Goal: Task Accomplishment & Management: Use online tool/utility

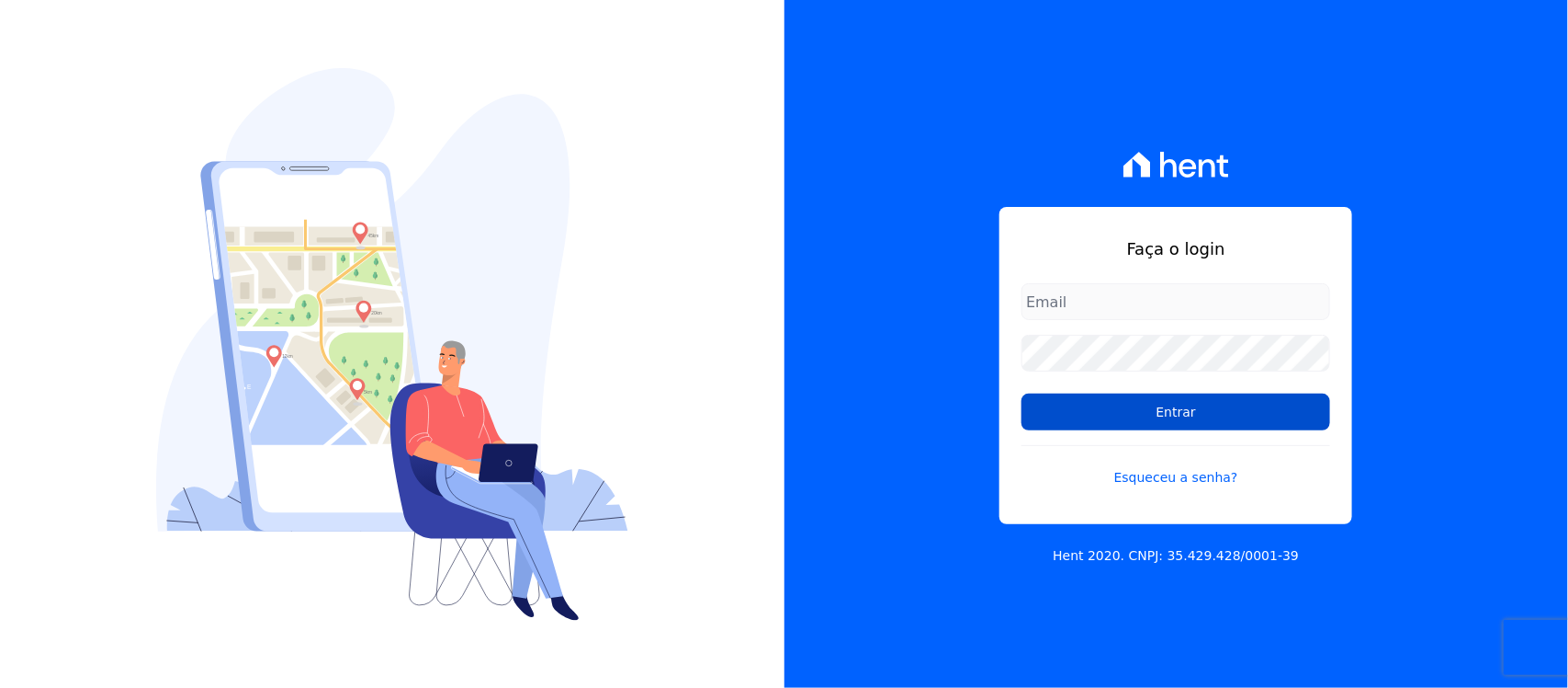
type input "[PERSON_NAME][EMAIL_ADDRESS][PERSON_NAME][DOMAIN_NAME]"
click at [1056, 410] on input "Entrar" at bounding box center [1176, 412] width 308 height 36
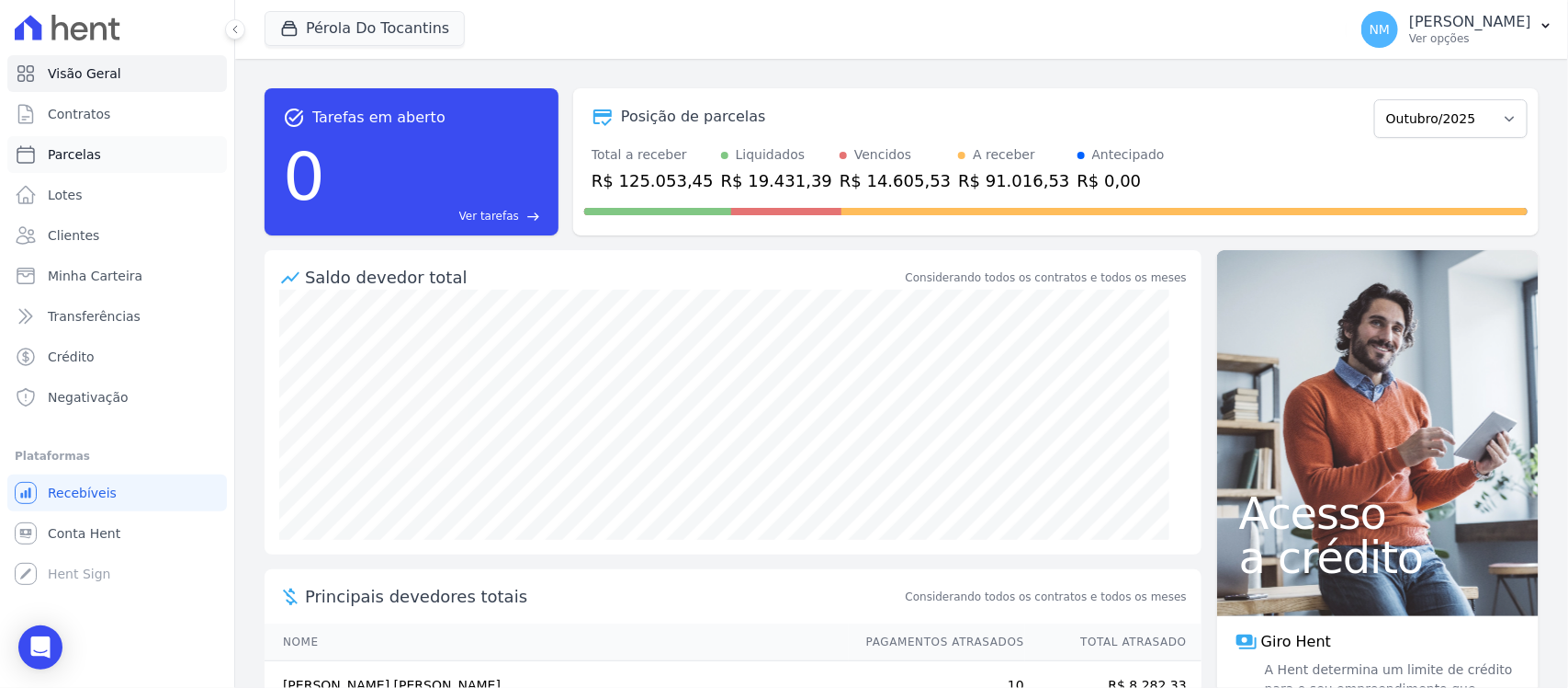
click at [104, 154] on link "Parcelas" at bounding box center [117, 154] width 220 height 36
select select
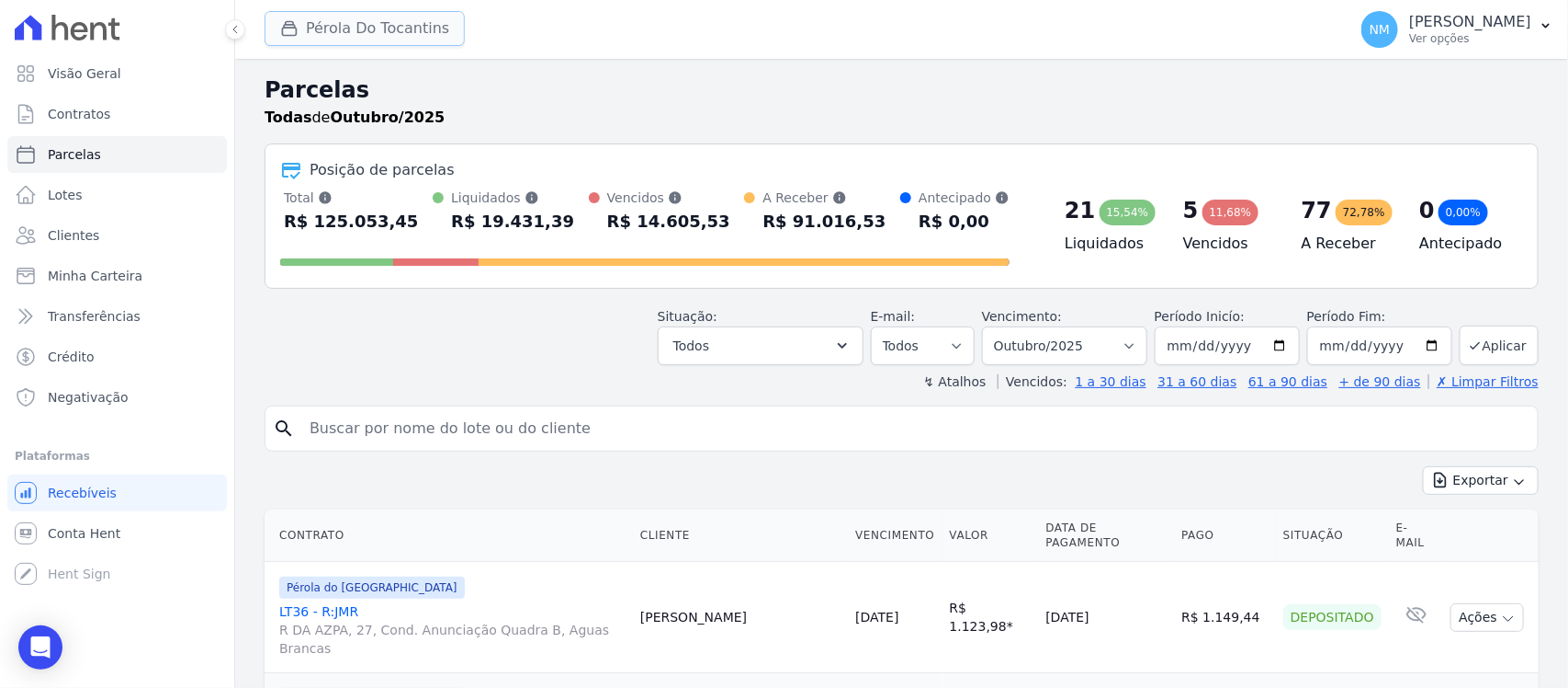
click at [389, 37] on button "Pérola Do Tocantins" at bounding box center [365, 29] width 201 height 35
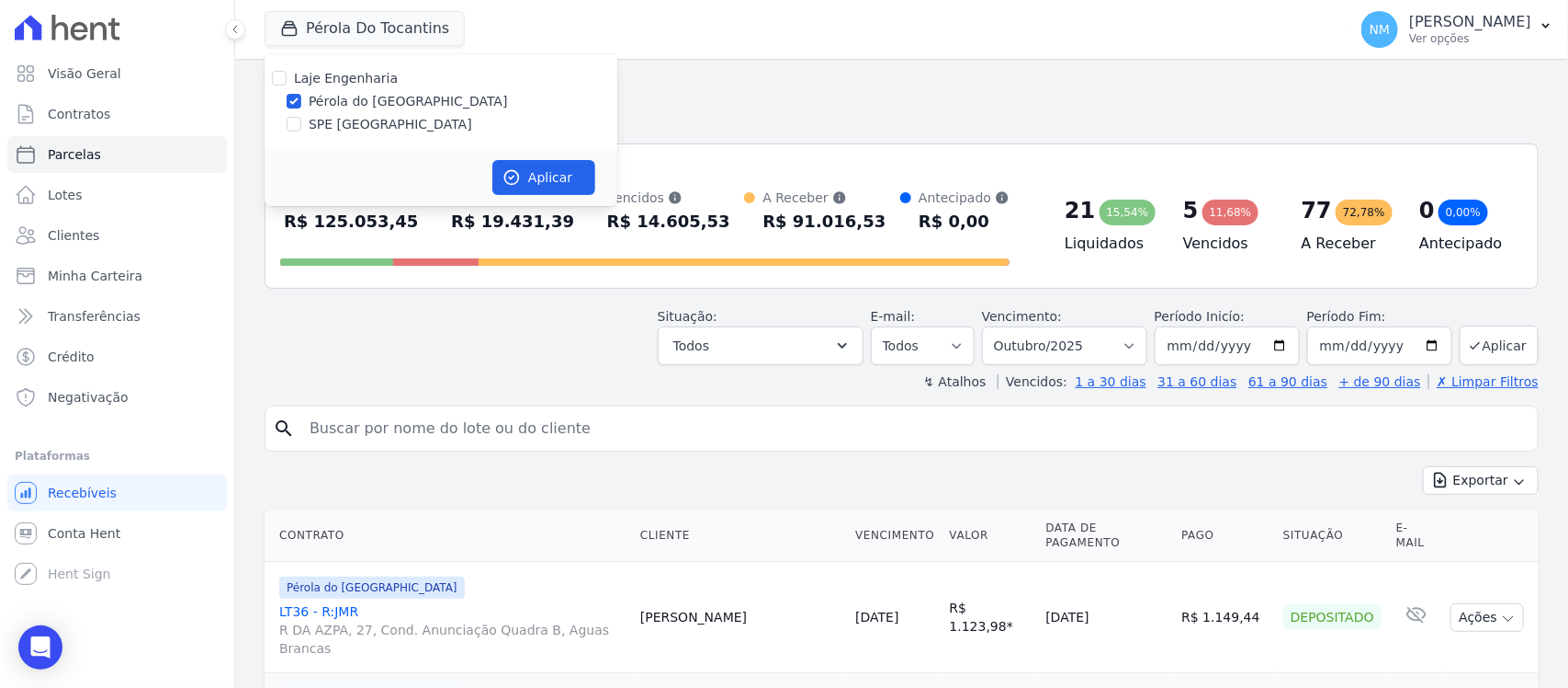
click at [378, 120] on label "SPE Montenegro" at bounding box center [390, 124] width 163 height 19
click at [302, 120] on input "SPE Montenegro" at bounding box center [293, 123] width 14 height 14
checkbox input "true"
click at [392, 97] on label "Pérola do Tocantins" at bounding box center [408, 101] width 200 height 19
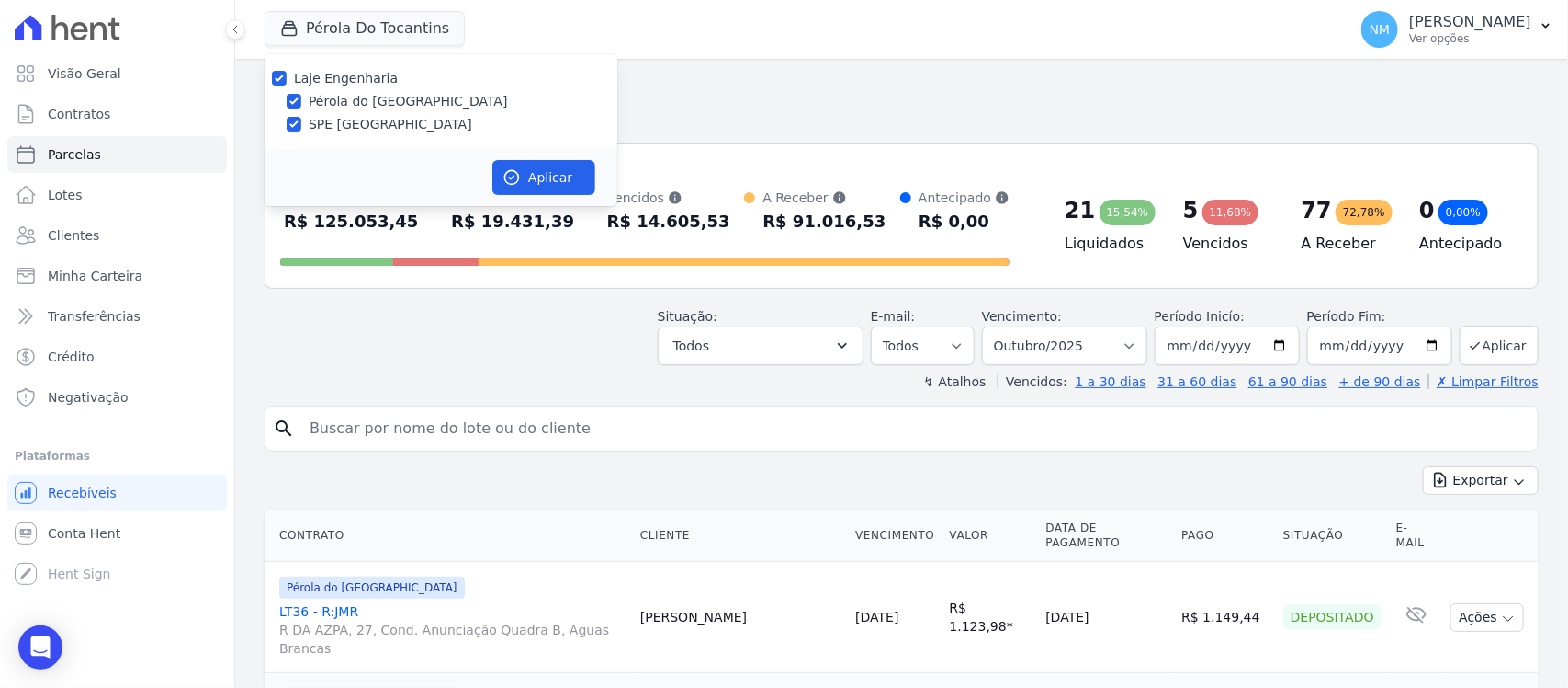
click at [302, 97] on input "Pérola do Tocantins" at bounding box center [293, 100] width 14 height 14
checkbox input "false"
click at [553, 188] on button "Aplicar" at bounding box center [544, 177] width 103 height 35
select select
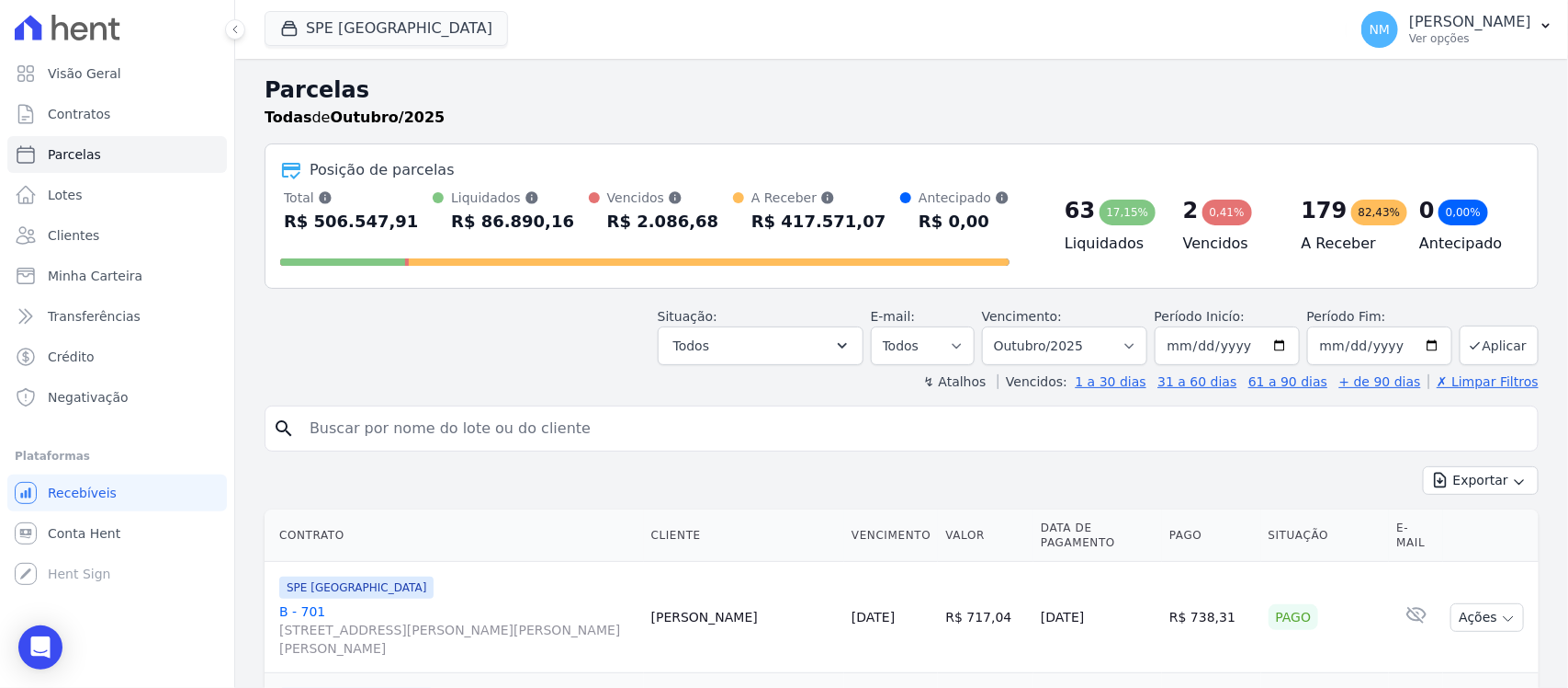
click at [475, 410] on input "search" at bounding box center [915, 428] width 1232 height 36
type input "c"
type input "CLAUDINETE"
select select
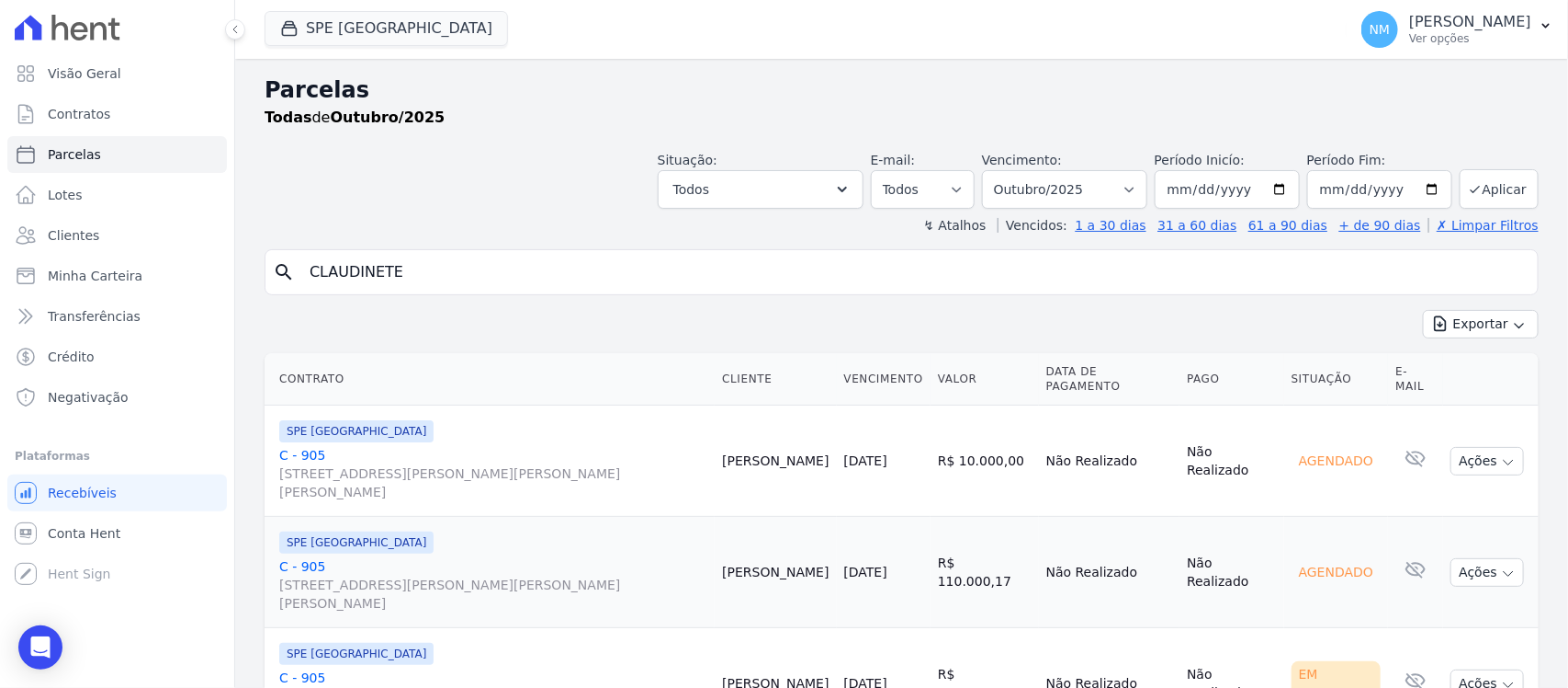
scroll to position [38, 0]
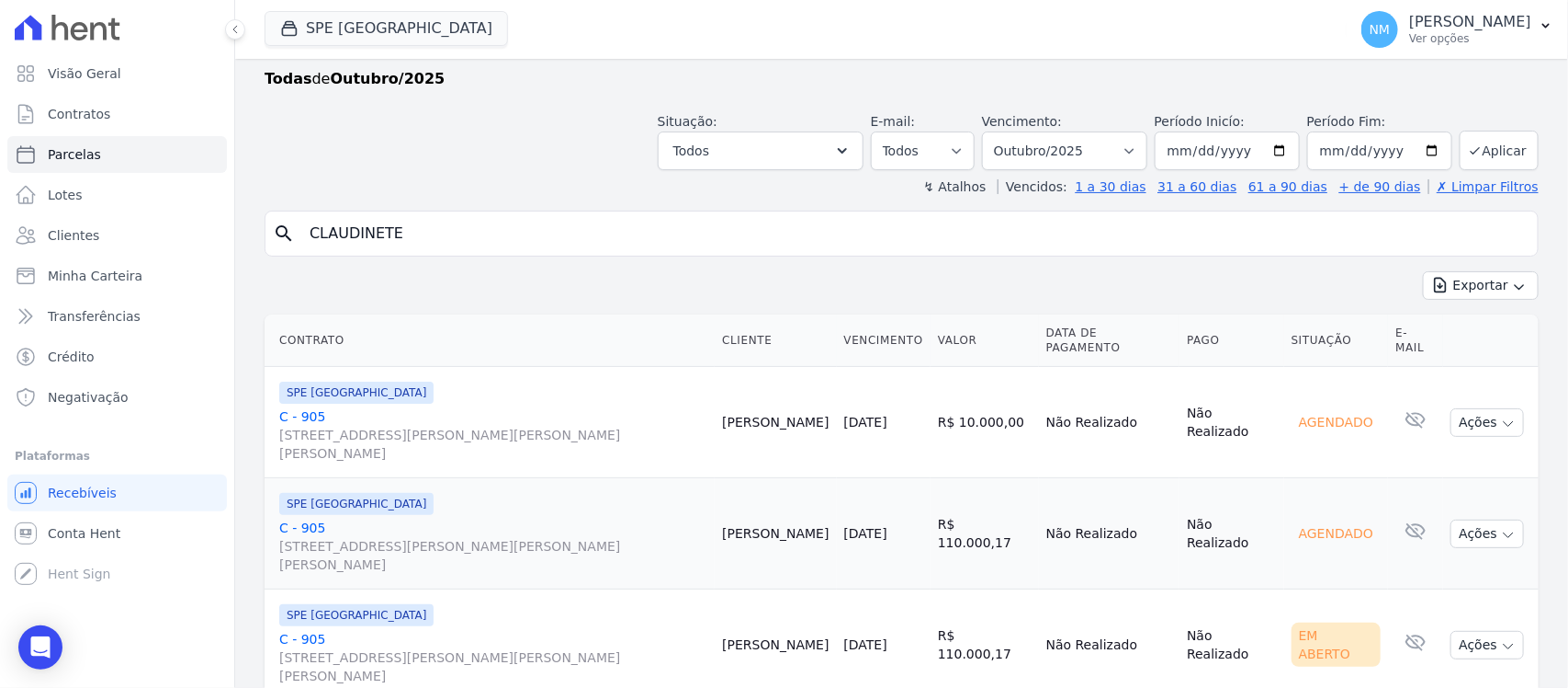
drag, startPoint x: 302, startPoint y: 589, endPoint x: 331, endPoint y: 569, distance: 35.2
click at [304, 630] on link "C - 905 Travessa Francisco Caldeira Castelo Branco, 2256, sala A, São Brás" at bounding box center [493, 657] width 428 height 55
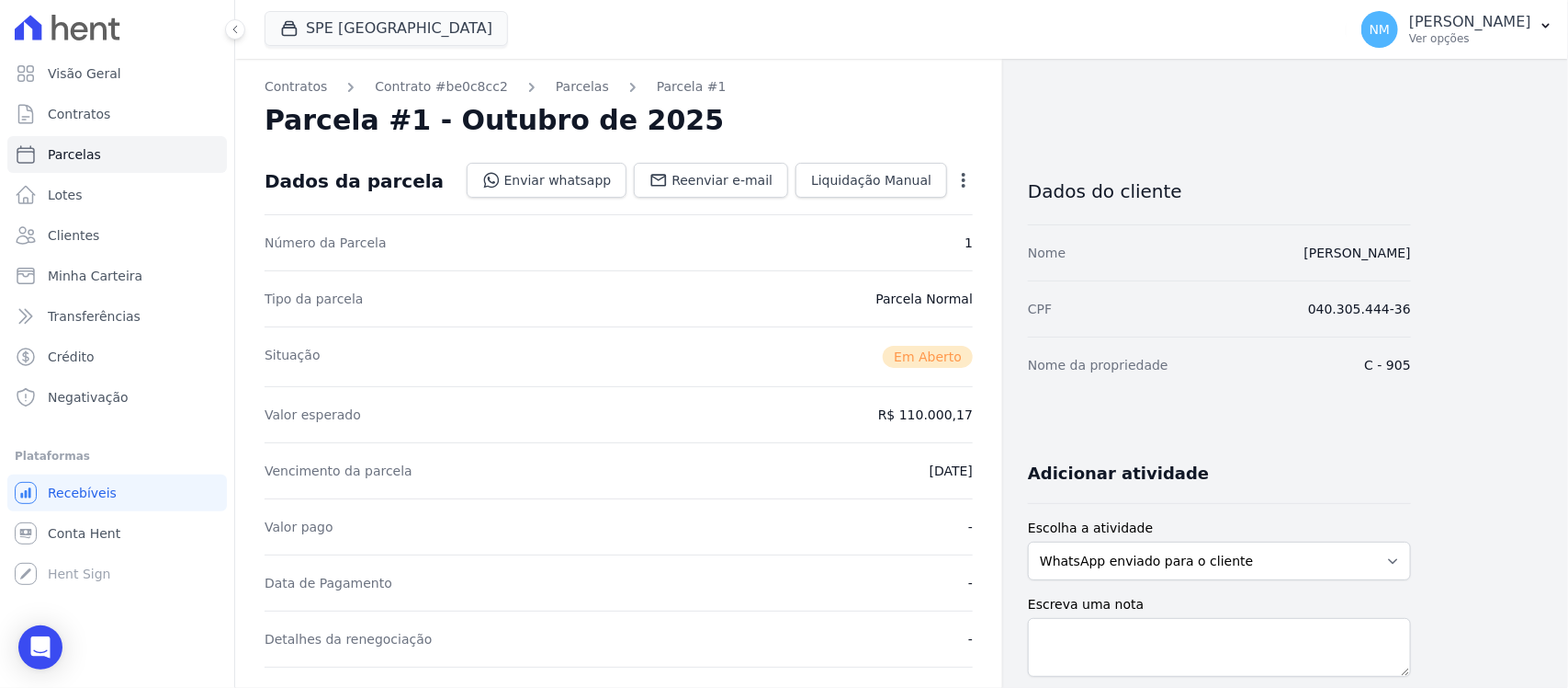
drag, startPoint x: 549, startPoint y: 87, endPoint x: 603, endPoint y: 161, distance: 91.6
click at [556, 87] on link "Parcelas" at bounding box center [583, 87] width 53 height 19
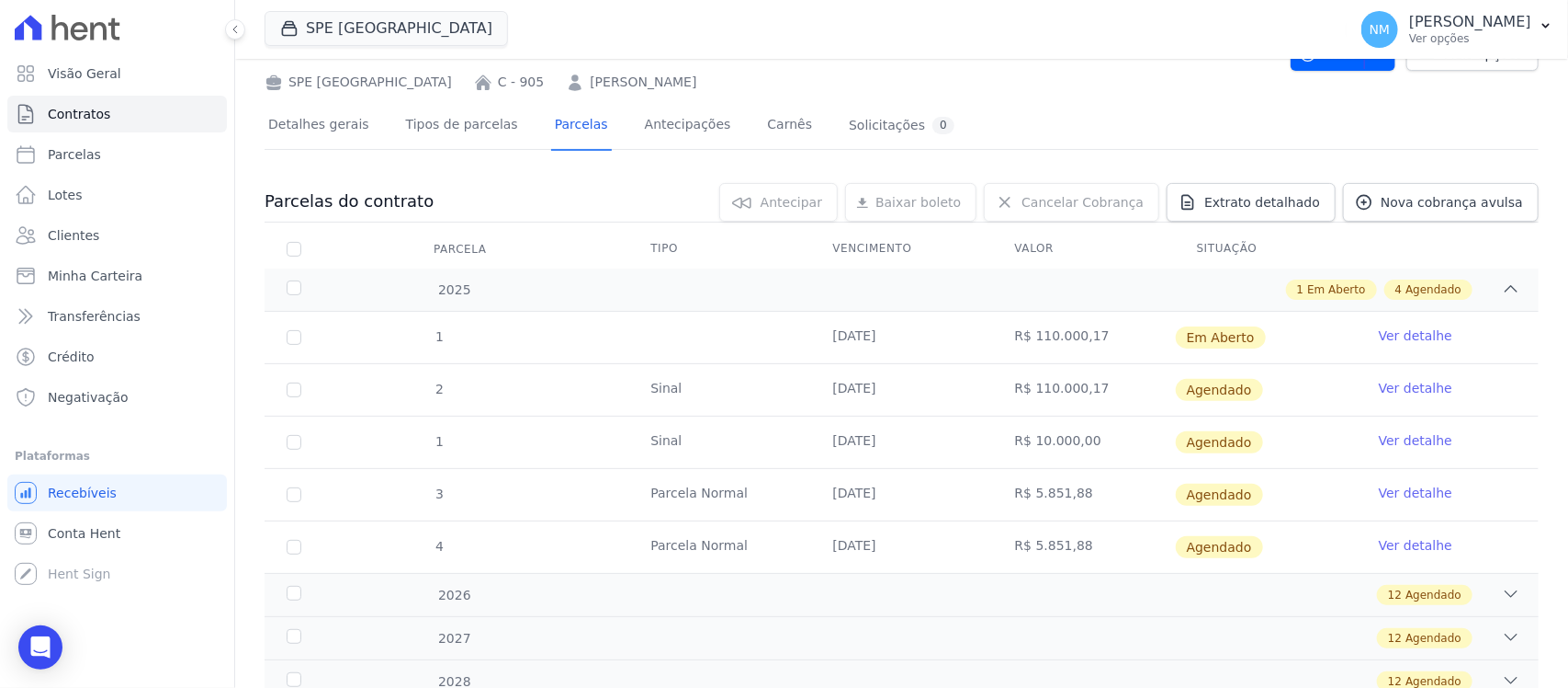
scroll to position [115, 0]
